Goal: Consume media (video, audio): Consume media (video, audio)

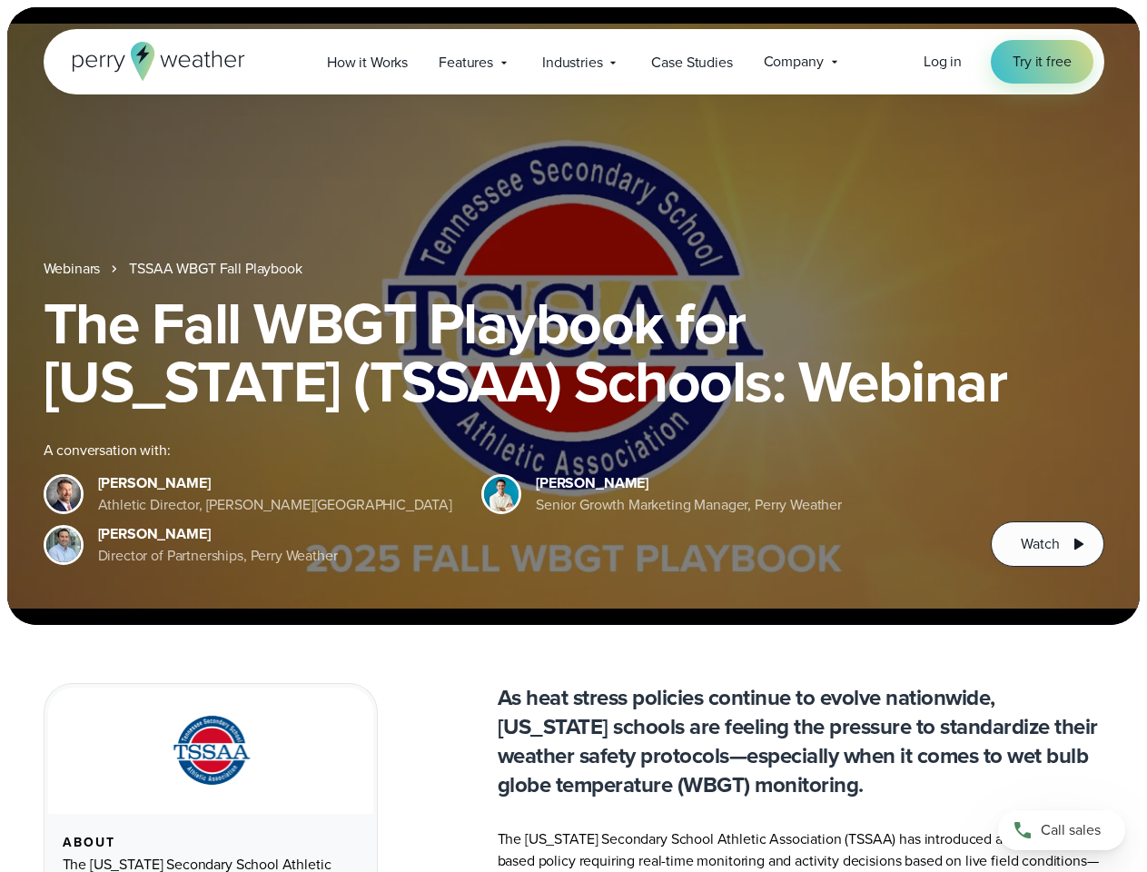
click at [573, 436] on div "The Fall WBGT Playbook for [US_STATE] (TSSAA) Schools: Webinar A conversation w…" at bounding box center [574, 430] width 1061 height 272
click at [573, 62] on span "Industries" at bounding box center [572, 63] width 60 height 22
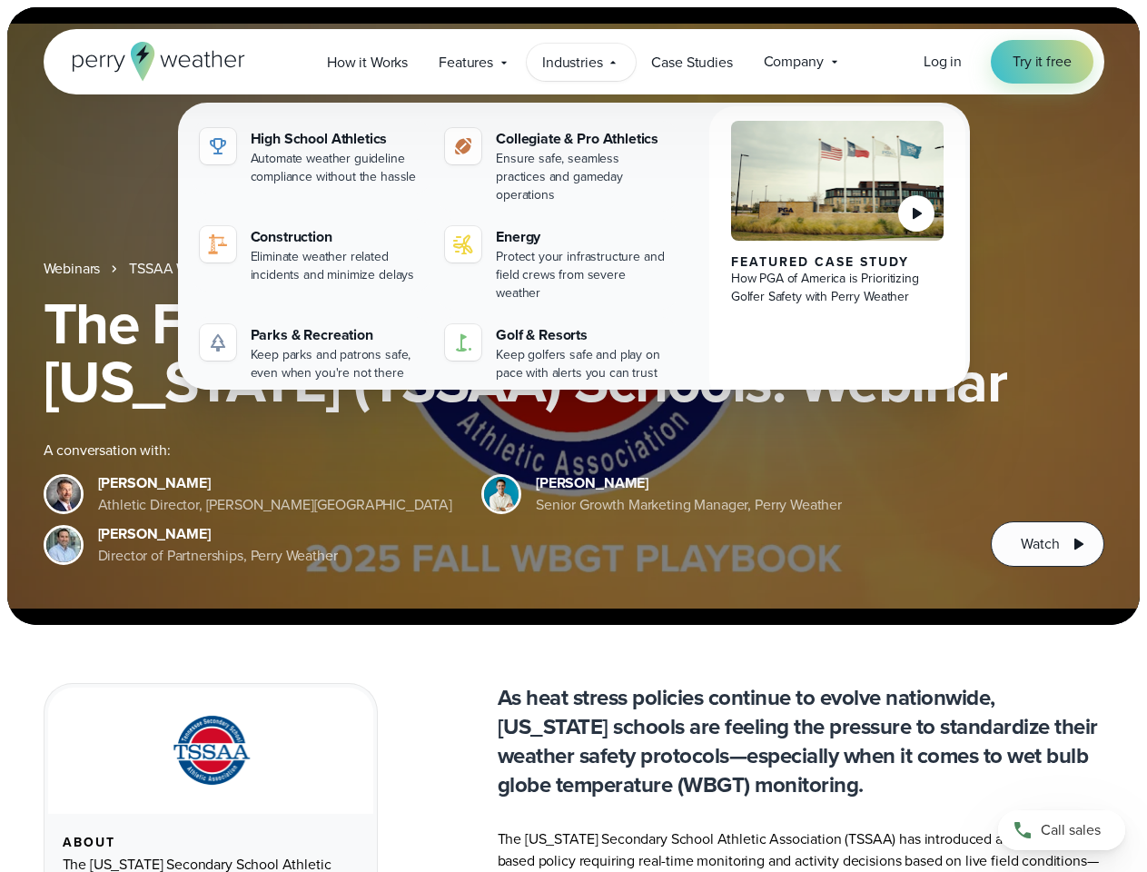
click at [573, 316] on h1 "The Fall WBGT Playbook for [US_STATE] (TSSAA) Schools: Webinar" at bounding box center [574, 352] width 1061 height 116
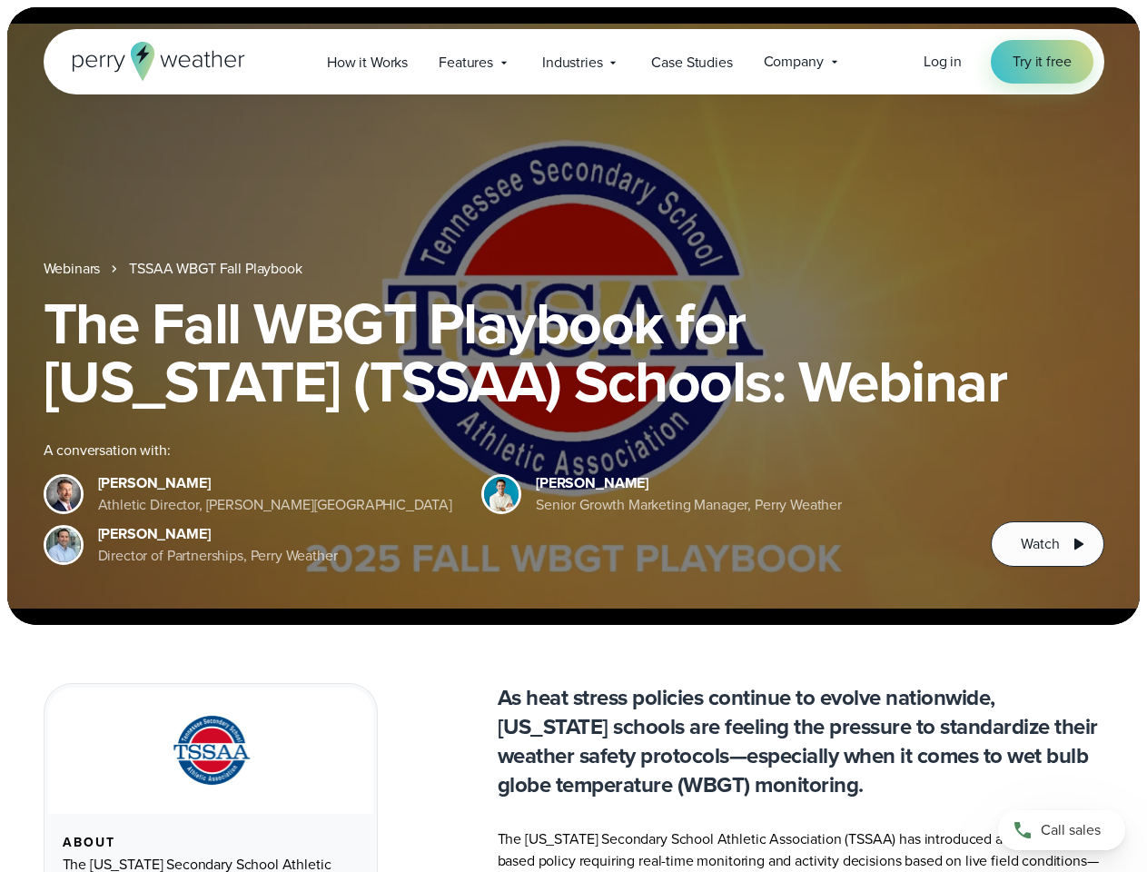
click at [217, 269] on link "TSSAA WBGT Fall Playbook" at bounding box center [215, 269] width 173 height 22
click at [1047, 544] on span "Watch" at bounding box center [1040, 544] width 38 height 22
